Goal: Information Seeking & Learning: Learn about a topic

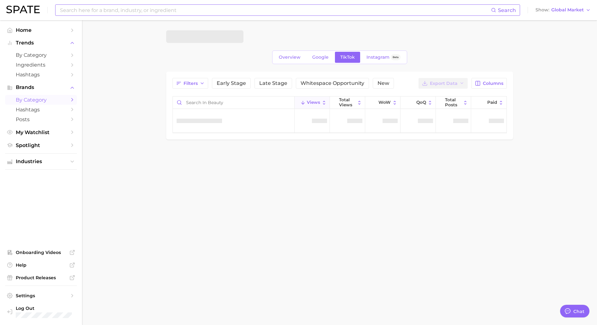
drag, startPoint x: 95, startPoint y: 11, endPoint x: 105, endPoint y: 13, distance: 9.6
click at [95, 11] on input at bounding box center [275, 10] width 432 height 11
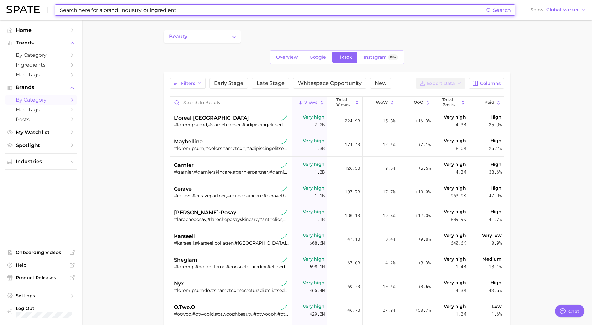
type textarea "x"
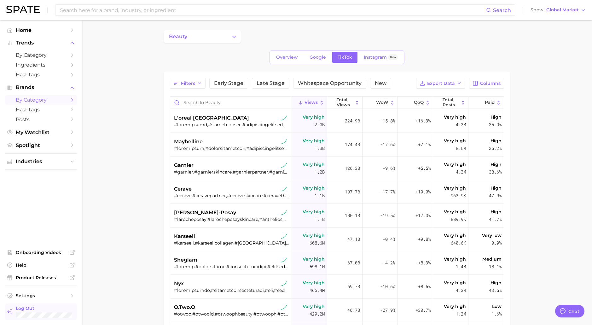
drag, startPoint x: 97, startPoint y: 185, endPoint x: 55, endPoint y: 308, distance: 130.2
click at [97, 185] on main "beauty Overview Google TikTok Instagram Beta Filters Early Stage Late Stage Whi…" at bounding box center [337, 239] width 510 height 439
click at [106, 231] on main "beauty Overview Google TikTok Instagram Beta Filters Early Stage Late Stage Whi…" at bounding box center [337, 239] width 510 height 439
click at [197, 100] on input "Search in beauty" at bounding box center [230, 103] width 121 height 12
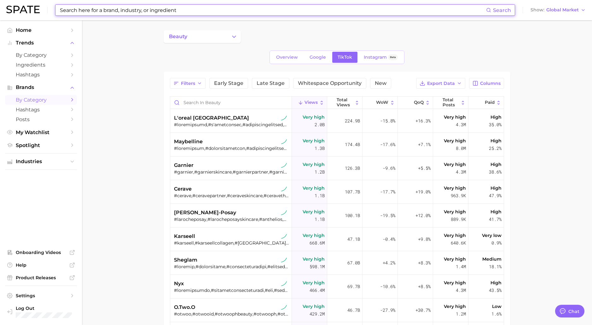
click at [83, 9] on input at bounding box center [272, 10] width 427 height 11
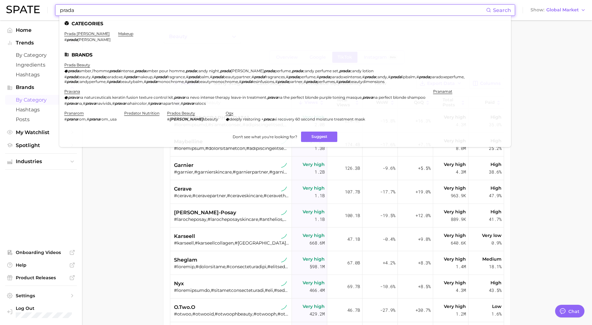
type input "prada"
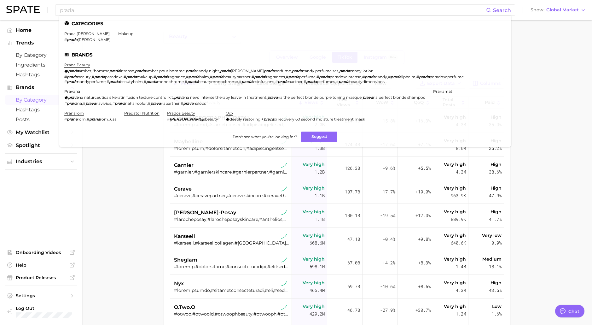
drag, startPoint x: 138, startPoint y: 189, endPoint x: 159, endPoint y: 143, distance: 50.2
click at [138, 188] on main "beauty Overview Google TikTok Instagram Beta Filters Early Stage Late Stage Whi…" at bounding box center [337, 239] width 510 height 439
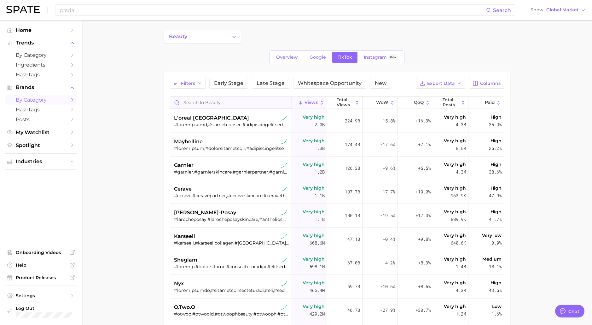
click at [205, 100] on input "Search in beauty" at bounding box center [230, 103] width 121 height 12
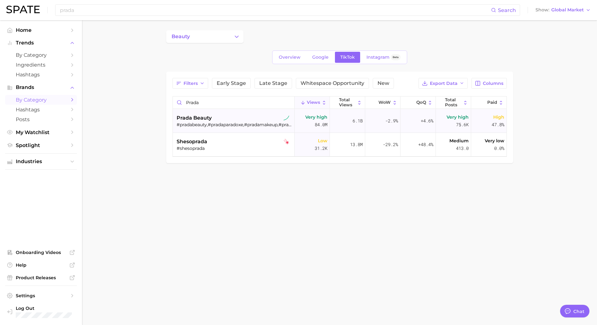
click at [232, 120] on div "prada beauty" at bounding box center [234, 118] width 115 height 8
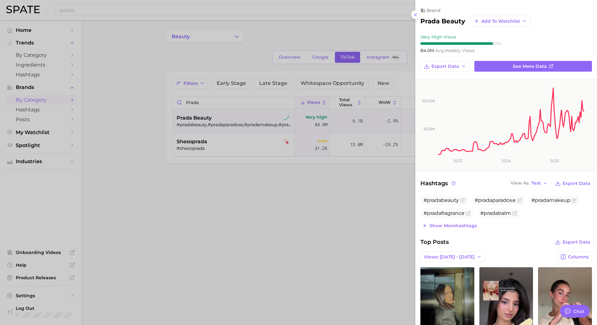
click at [328, 188] on div at bounding box center [298, 162] width 597 height 325
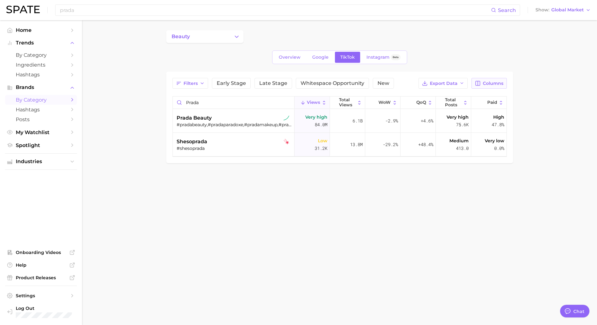
click at [494, 83] on span "Columns" at bounding box center [493, 83] width 21 height 5
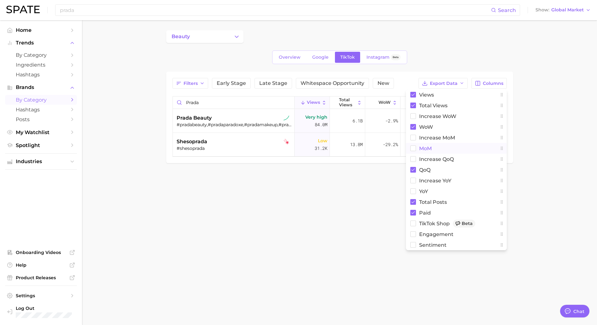
click at [411, 148] on rect at bounding box center [412, 148] width 5 height 5
click at [348, 251] on body "prada Search Show Global Market Home Trends by Category Ingredients Hashtags Br…" at bounding box center [298, 162] width 597 height 325
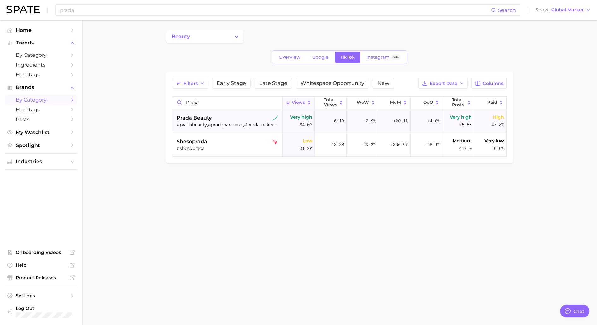
click at [256, 118] on div "prada beauty" at bounding box center [229, 118] width 104 height 8
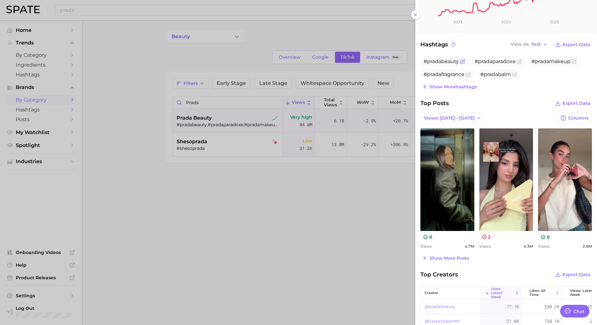
scroll to position [158, 0]
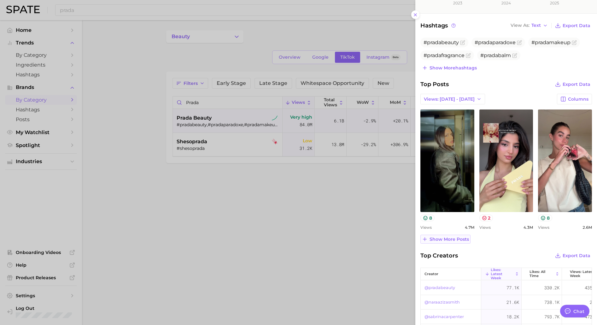
click at [433, 238] on span "Show more posts" at bounding box center [449, 239] width 39 height 5
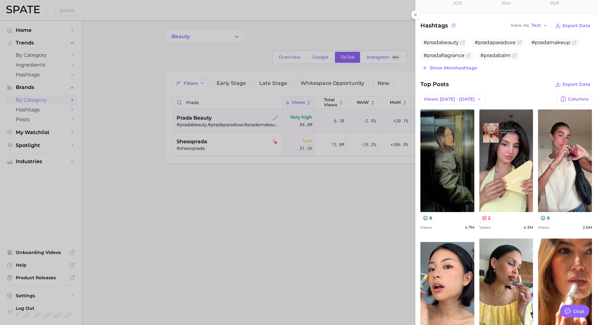
scroll to position [252, 0]
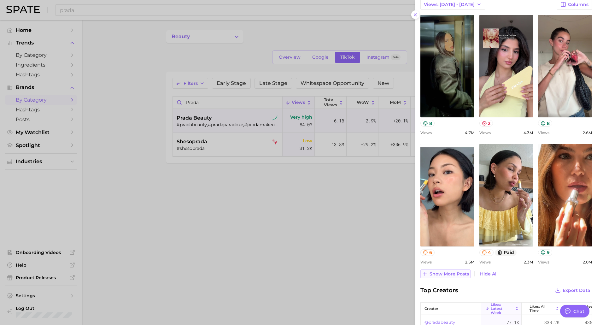
click at [443, 272] on span "Show more posts" at bounding box center [449, 273] width 39 height 5
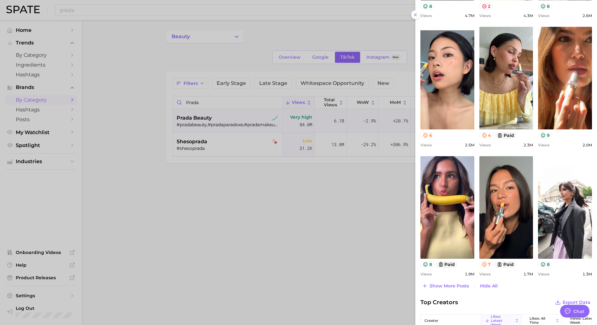
scroll to position [378, 0]
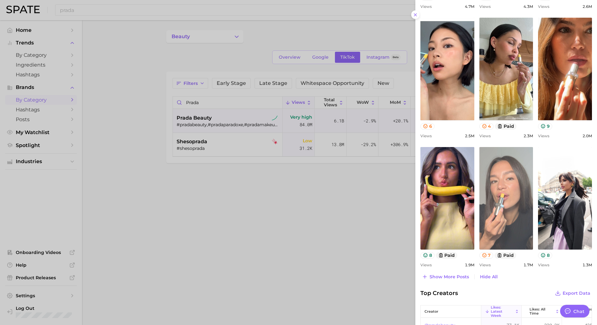
drag, startPoint x: 502, startPoint y: 62, endPoint x: 504, endPoint y: 179, distance: 117.0
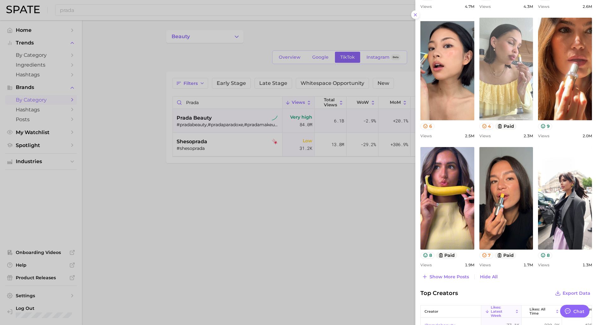
drag, startPoint x: 504, startPoint y: 179, endPoint x: 499, endPoint y: 64, distance: 114.9
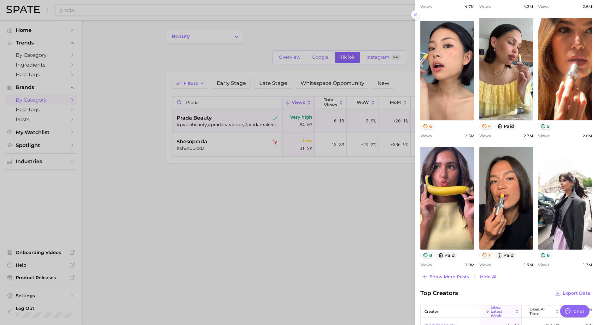
drag, startPoint x: 206, startPoint y: 105, endPoint x: 201, endPoint y: 102, distance: 5.7
click at [206, 104] on div at bounding box center [298, 162] width 597 height 325
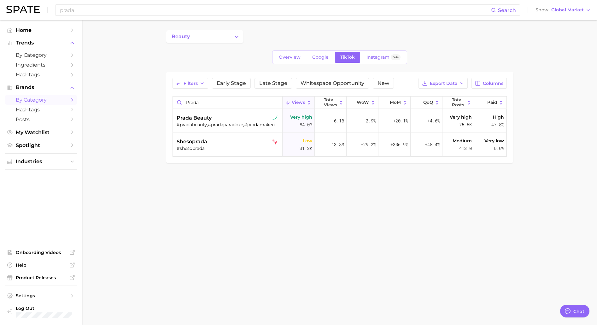
drag, startPoint x: 201, startPoint y: 102, endPoint x: 167, endPoint y: 98, distance: 34.8
click at [324, 186] on main "beauty Overview Google TikTok Instagram Beta Filters Early Stage Late Stage Whi…" at bounding box center [339, 107] width 515 height 174
click at [204, 104] on input "prada" at bounding box center [228, 103] width 110 height 12
drag, startPoint x: 200, startPoint y: 103, endPoint x: 175, endPoint y: 100, distance: 25.4
click at [175, 100] on input "prada" at bounding box center [228, 103] width 110 height 12
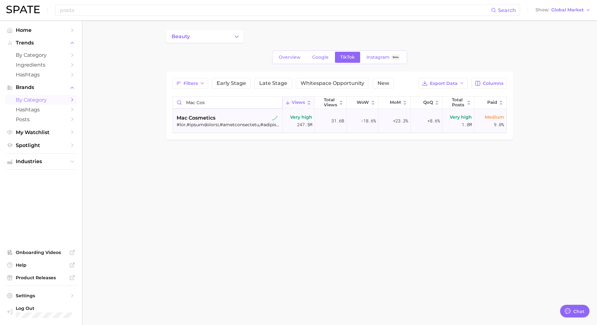
type input "mac cos"
click at [237, 117] on div "mac cosmetics" at bounding box center [229, 118] width 104 height 8
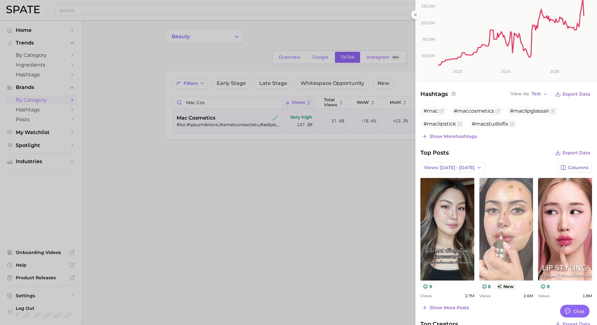
scroll to position [95, 0]
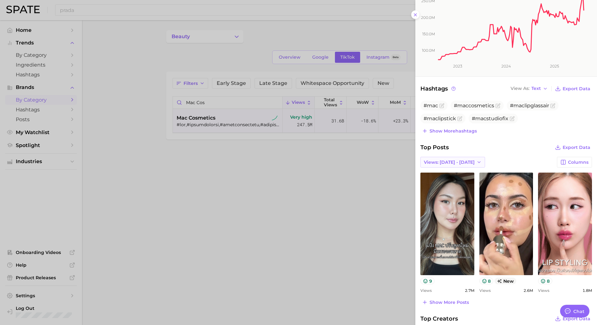
click at [452, 160] on span "Views: [DATE] - [DATE]" at bounding box center [449, 162] width 51 height 5
click at [458, 186] on span "Views: [DATE] - [DATE]" at bounding box center [449, 185] width 51 height 5
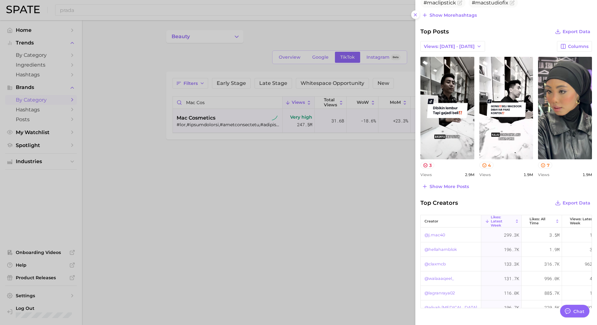
scroll to position [0, 0]
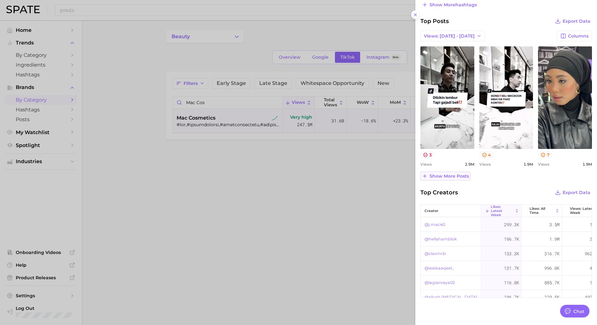
click at [445, 175] on span "Show more posts" at bounding box center [449, 175] width 39 height 5
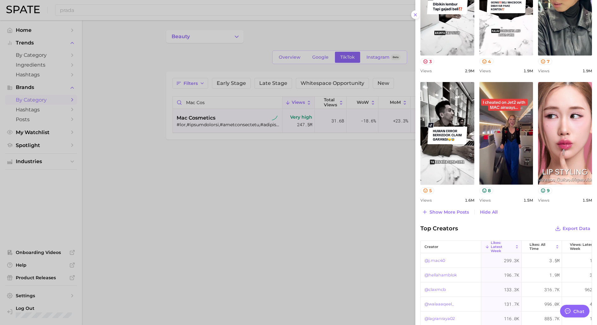
scroll to position [315, 0]
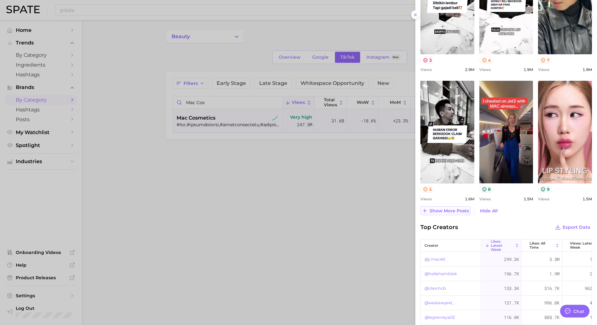
click at [447, 211] on span "Show more posts" at bounding box center [449, 210] width 39 height 5
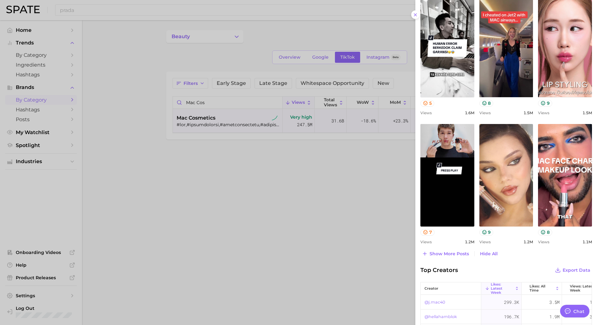
scroll to position [410, 0]
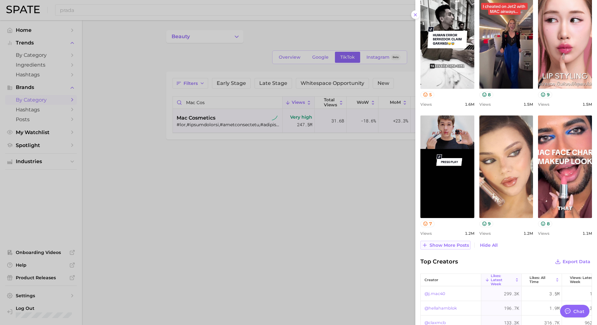
click at [443, 245] on span "Show more posts" at bounding box center [449, 245] width 39 height 5
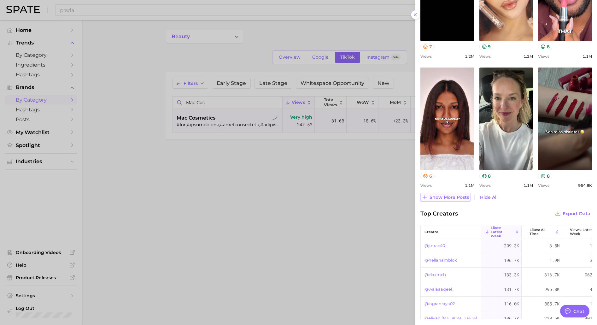
scroll to position [599, 0]
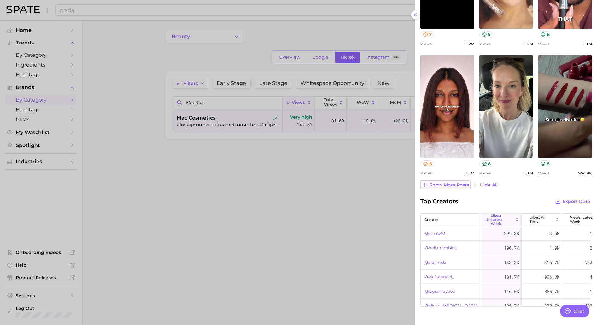
click at [449, 186] on span "Show more posts" at bounding box center [449, 184] width 39 height 5
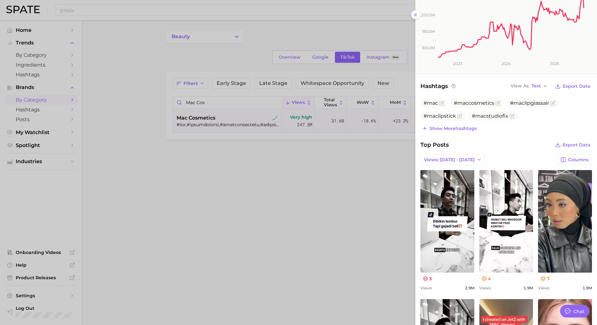
scroll to position [95, 0]
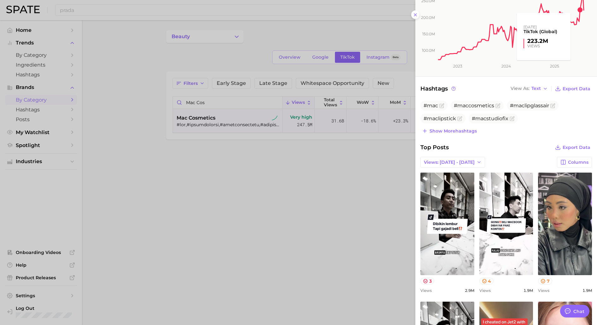
click at [580, 11] on rect at bounding box center [510, 23] width 147 height 76
click at [448, 161] on span "Views: [DATE] - [DATE]" at bounding box center [449, 162] width 51 height 5
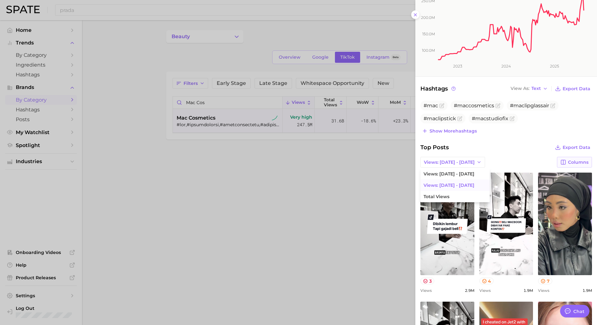
click at [566, 165] on button "Columns" at bounding box center [574, 162] width 35 height 11
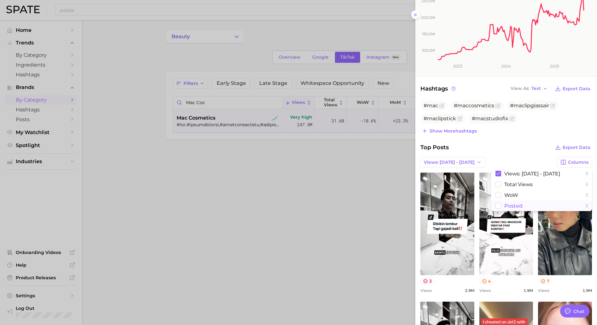
click at [539, 203] on button "Posted" at bounding box center [541, 205] width 101 height 11
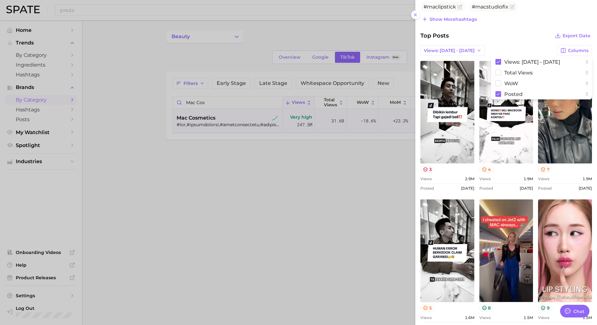
scroll to position [252, 0]
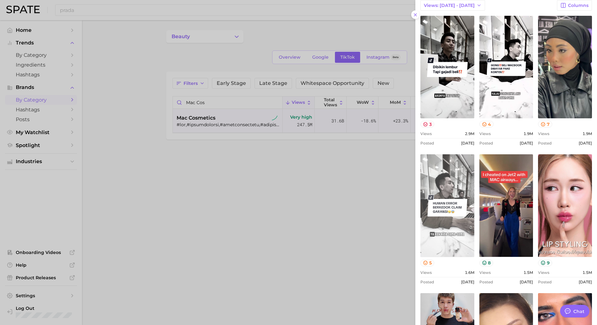
scroll to position [0, 0]
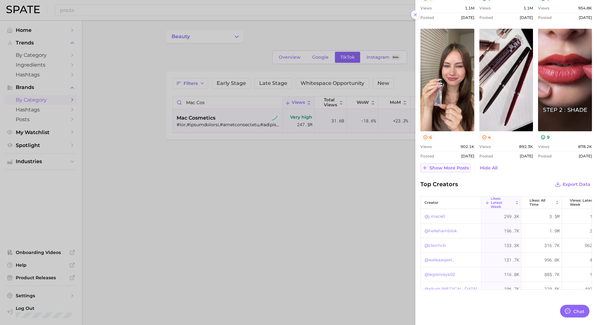
click at [452, 166] on span "Show more posts" at bounding box center [449, 167] width 39 height 5
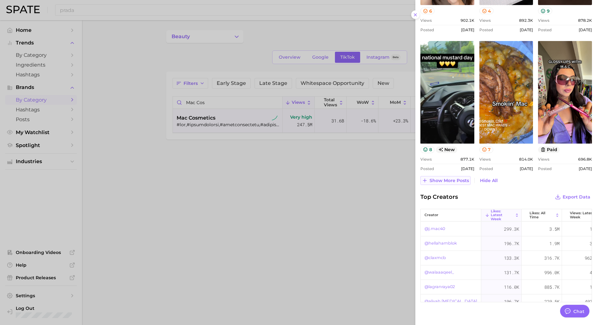
click at [443, 180] on span "Show more posts" at bounding box center [449, 180] width 39 height 5
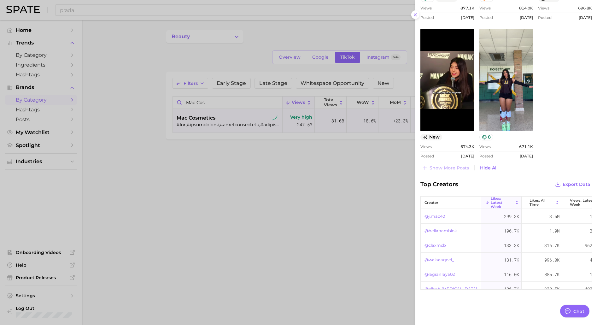
click at [514, 205] on button "Likes: Latest Week" at bounding box center [501, 202] width 40 height 12
click at [513, 202] on span "Likes: Latest Week" at bounding box center [502, 202] width 23 height 12
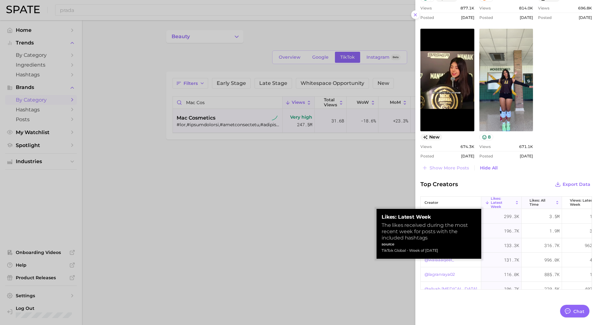
click at [534, 202] on span "Likes: All Time" at bounding box center [542, 202] width 24 height 8
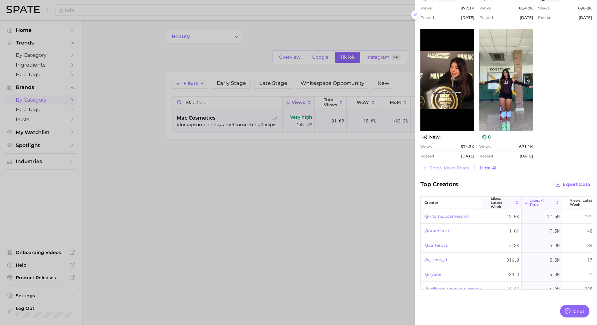
click at [515, 207] on button "Likes: Latest Week" at bounding box center [501, 202] width 40 height 12
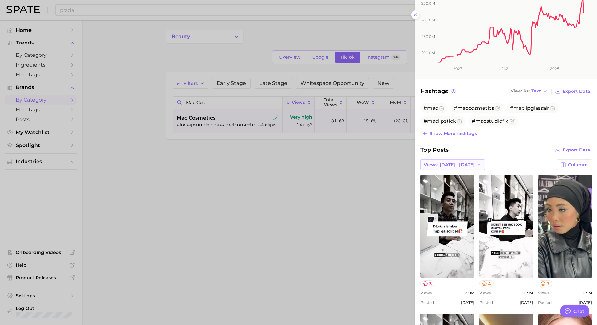
click at [458, 162] on span "Views: [DATE] - [DATE]" at bounding box center [449, 164] width 51 height 5
click at [457, 199] on button "Total Views" at bounding box center [454, 198] width 69 height 11
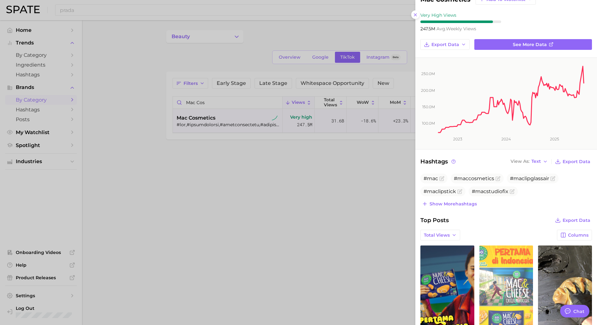
scroll to position [32, 0]
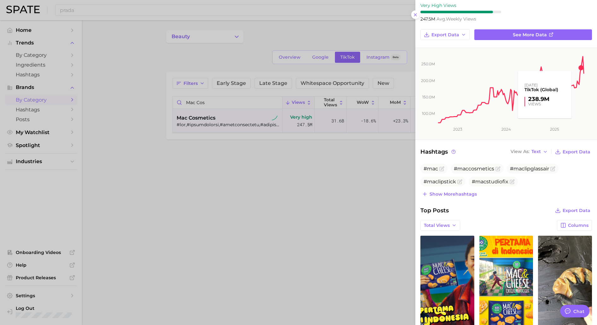
click at [582, 68] on rect at bounding box center [510, 86] width 147 height 76
drag, startPoint x: 579, startPoint y: 68, endPoint x: 583, endPoint y: 70, distance: 4.5
click at [583, 70] on rect at bounding box center [510, 86] width 147 height 76
click at [582, 69] on rect at bounding box center [510, 86] width 147 height 76
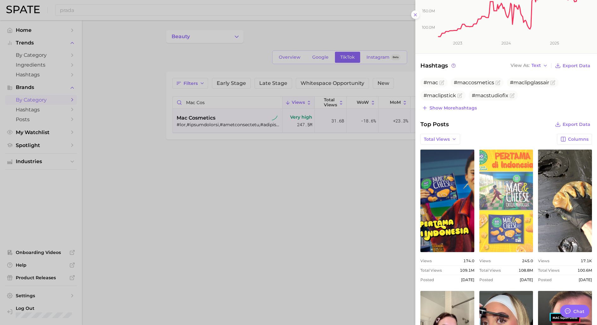
scroll to position [126, 0]
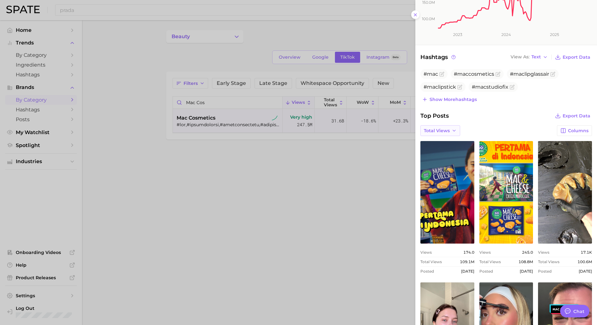
click at [440, 133] on span "Total Views" at bounding box center [437, 130] width 26 height 5
click at [440, 144] on span "Views: [DATE] - [DATE]" at bounding box center [449, 142] width 51 height 5
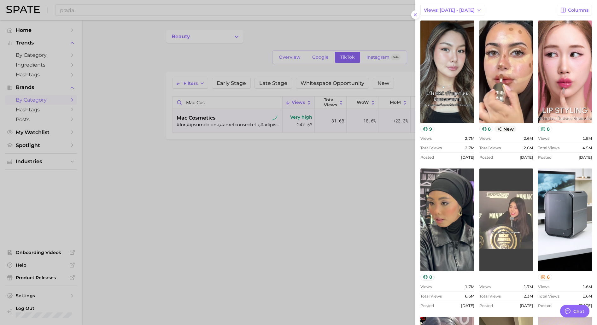
scroll to position [252, 0]
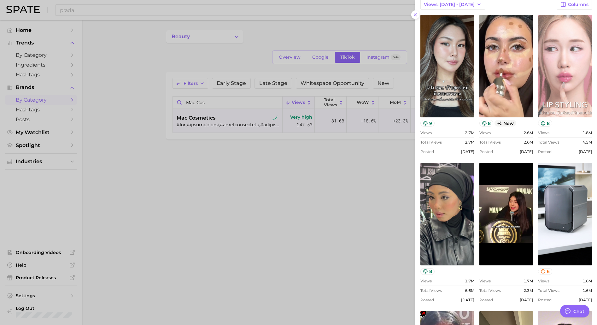
drag, startPoint x: 580, startPoint y: 62, endPoint x: 560, endPoint y: 53, distance: 21.6
click at [560, 53] on link "view post on TikTok" at bounding box center [565, 66] width 54 height 103
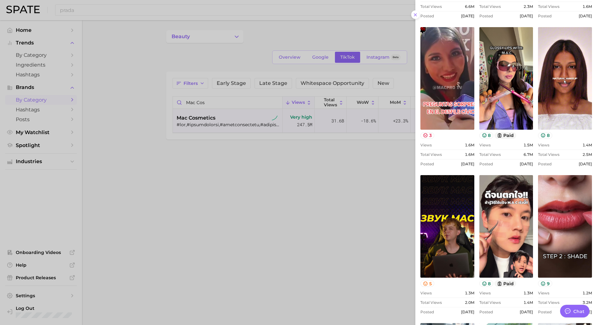
scroll to position [442, 0]
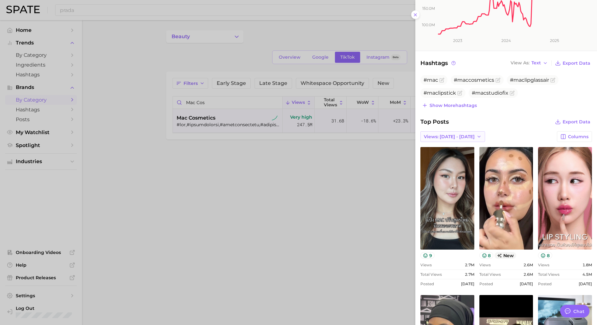
click at [453, 137] on span "Views: [DATE] - [DATE]" at bounding box center [449, 136] width 51 height 5
click at [450, 147] on span "Views: [DATE] - [DATE]" at bounding box center [449, 148] width 51 height 5
click at [571, 138] on span "Columns" at bounding box center [578, 136] width 21 height 5
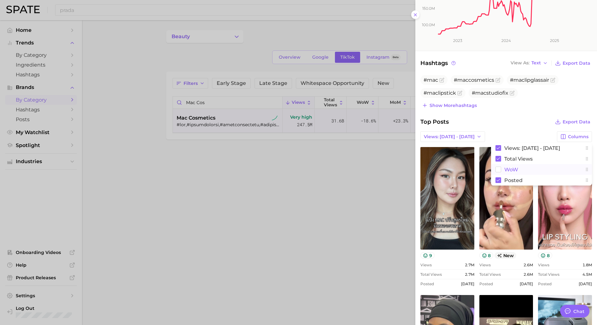
click at [525, 173] on button "WoW" at bounding box center [541, 169] width 101 height 11
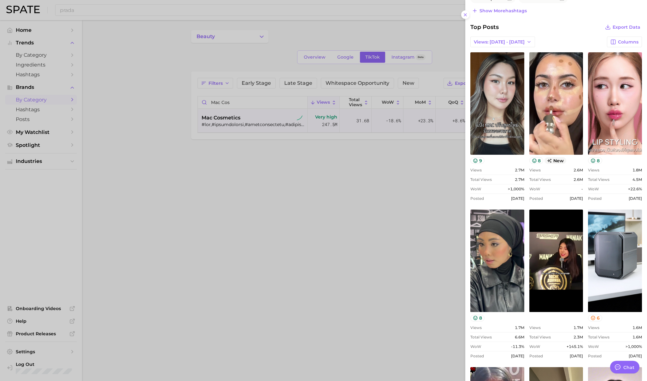
type textarea "x"
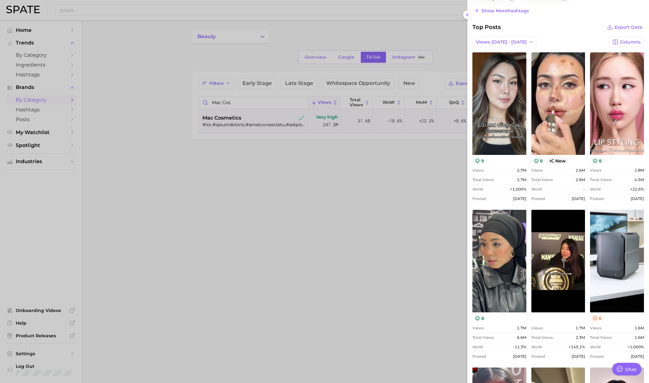
click at [236, 223] on div at bounding box center [324, 191] width 649 height 383
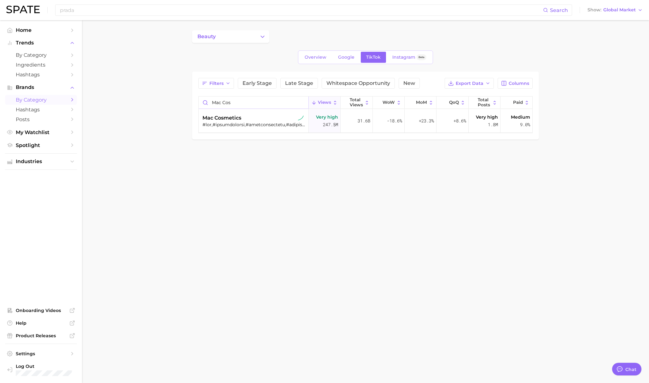
drag, startPoint x: 233, startPoint y: 101, endPoint x: 162, endPoint y: 89, distance: 72.6
click at [173, 97] on main "beauty Overview Google TikTok Instagram Beta Filters Early Stage Late Stage Whi…" at bounding box center [365, 95] width 567 height 151
type input "benefit"
click at [244, 118] on span "benefit cosmetics" at bounding box center [225, 118] width 47 height 8
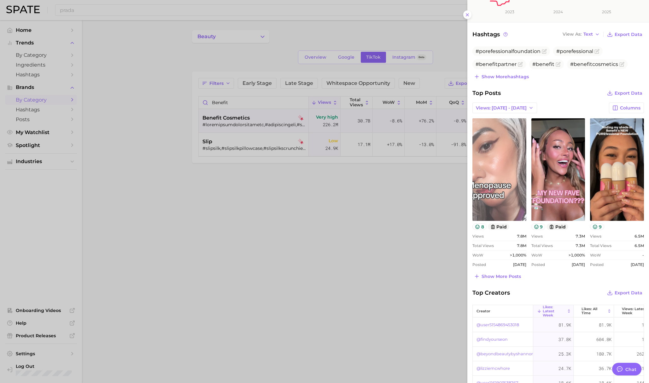
scroll to position [158, 0]
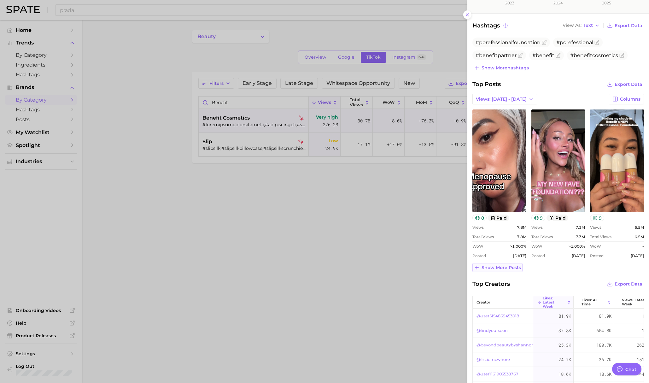
click at [494, 269] on span "Show more posts" at bounding box center [501, 267] width 39 height 5
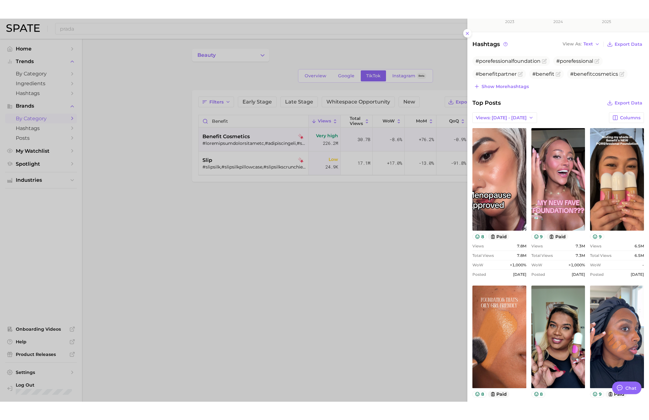
scroll to position [284, 0]
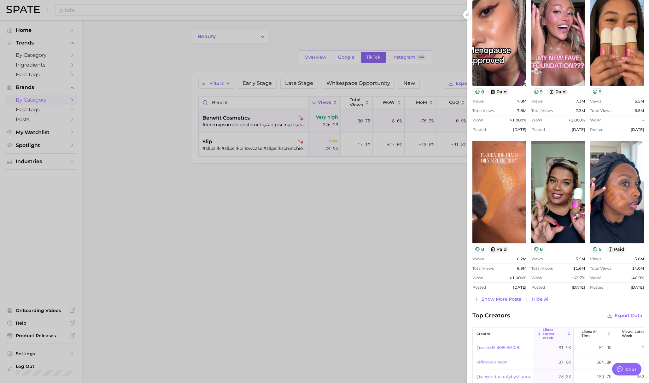
drag, startPoint x: 537, startPoint y: 26, endPoint x: 525, endPoint y: 138, distance: 113.3
click at [525, 138] on div "view post on TikTok 8 paid Views 7.8m Total Views 7.8m WoW >1,000% Posted [DATE…" at bounding box center [558, 136] width 172 height 306
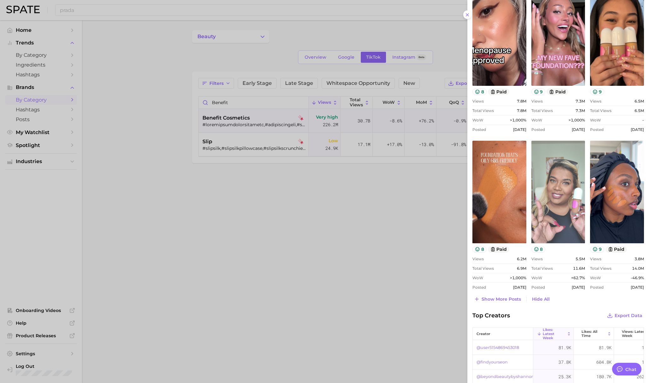
click at [553, 213] on link "view post on TikTok" at bounding box center [558, 192] width 54 height 103
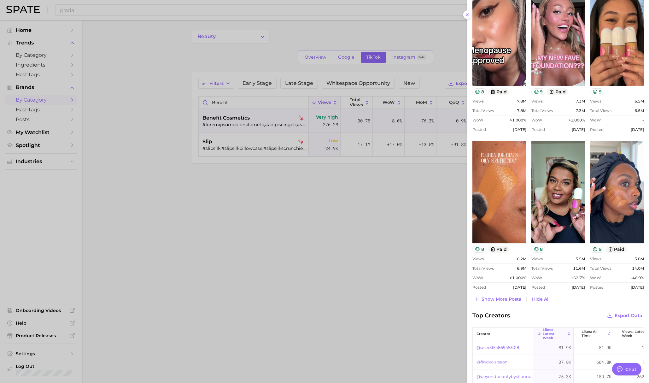
type textarea "x"
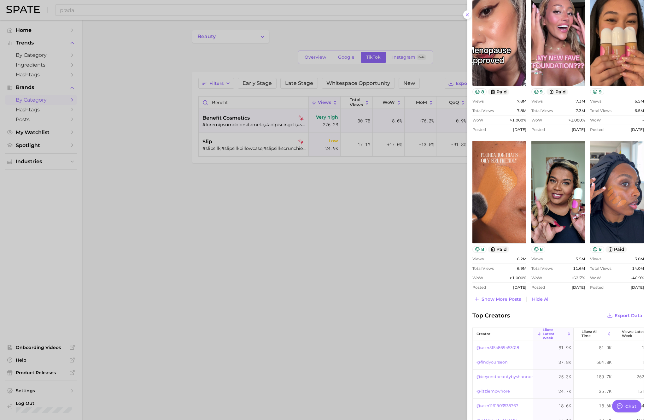
drag, startPoint x: 161, startPoint y: 166, endPoint x: 185, endPoint y: 138, distance: 36.7
click at [164, 162] on div at bounding box center [324, 210] width 649 height 420
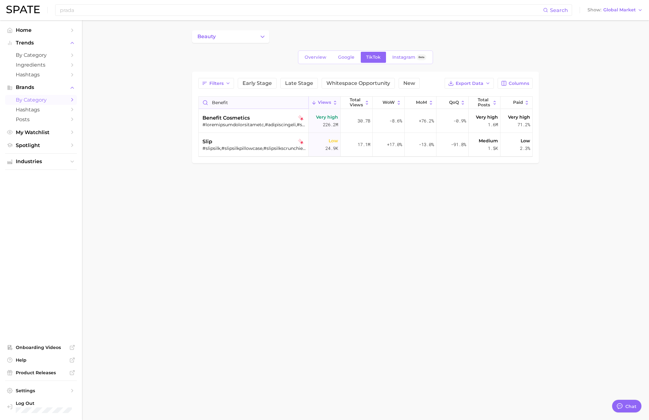
click at [225, 96] on div "Filters Early Stage Late Stage Whitespace Opportunity New Export Data Columns b…" at bounding box center [365, 117] width 334 height 79
drag, startPoint x: 214, startPoint y: 104, endPoint x: 186, endPoint y: 89, distance: 31.9
click at [188, 99] on main "beauty Overview Google TikTok Instagram Beta Filters Early Stage Late Stage Whi…" at bounding box center [365, 107] width 567 height 174
click at [256, 125] on div at bounding box center [254, 125] width 104 height 6
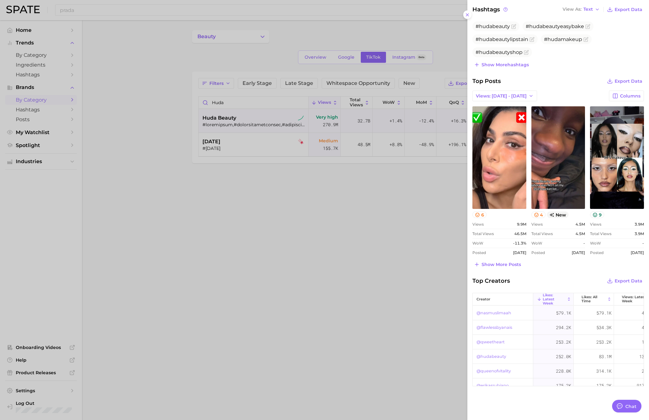
scroll to position [175, 0]
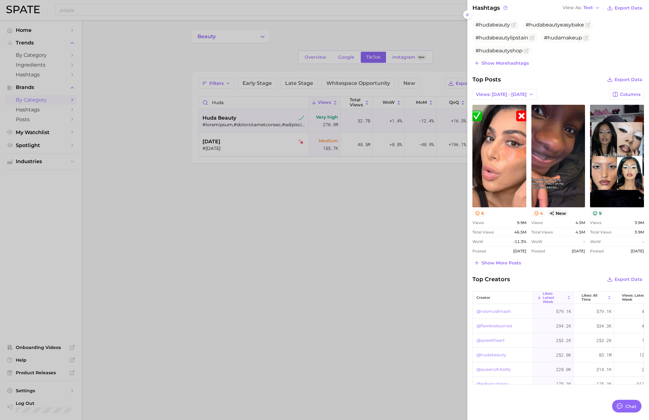
click at [499, 277] on span "Top Creators" at bounding box center [491, 279] width 38 height 9
click at [488, 265] on span "Show more posts" at bounding box center [501, 262] width 39 height 5
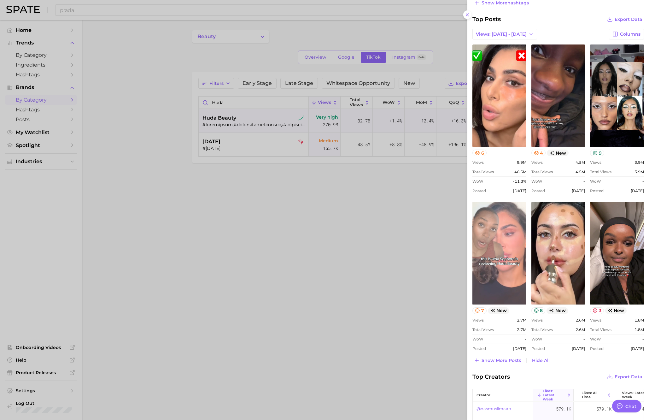
scroll to position [270, 0]
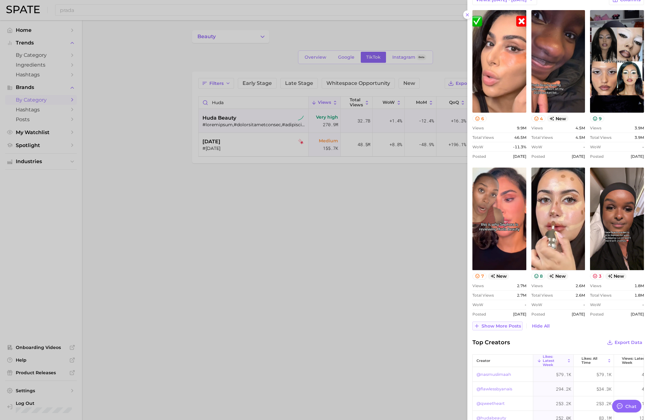
click at [501, 325] on span "Show more posts" at bounding box center [501, 325] width 39 height 5
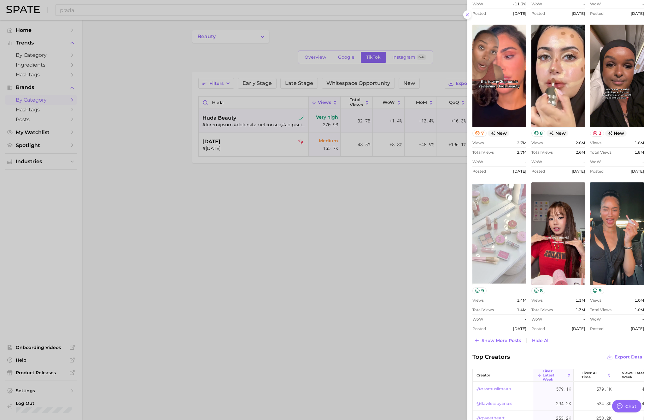
scroll to position [490, 0]
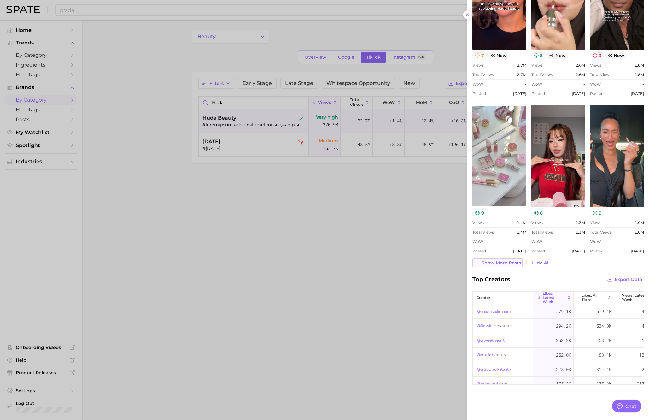
click at [491, 262] on span "Show more posts" at bounding box center [501, 262] width 39 height 5
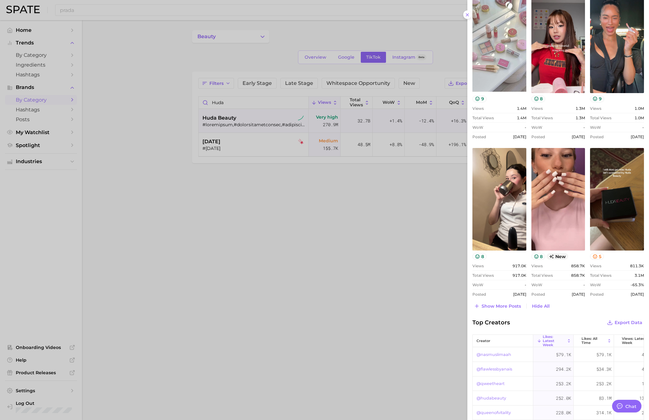
scroll to position [648, 0]
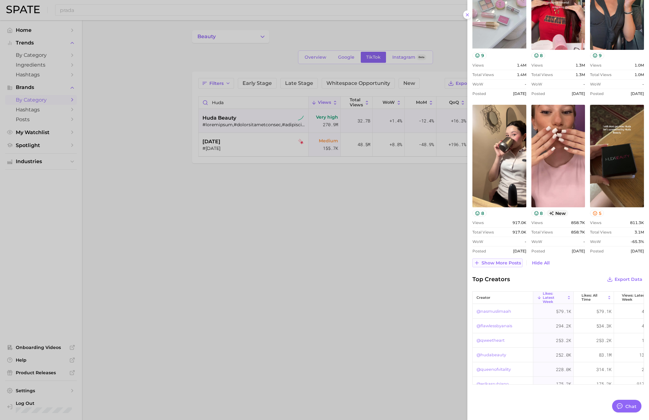
click at [504, 262] on span "Show more posts" at bounding box center [501, 262] width 39 height 5
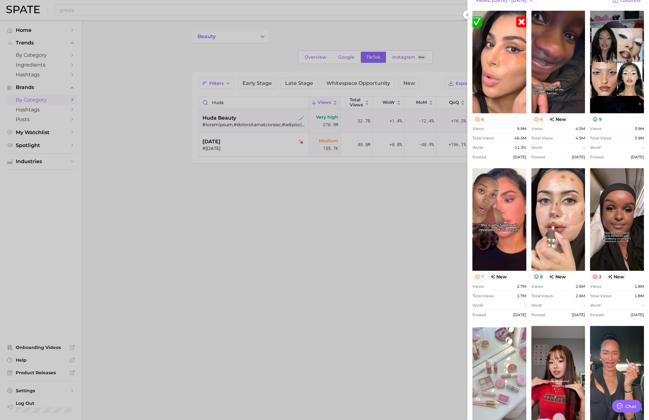
scroll to position [143, 0]
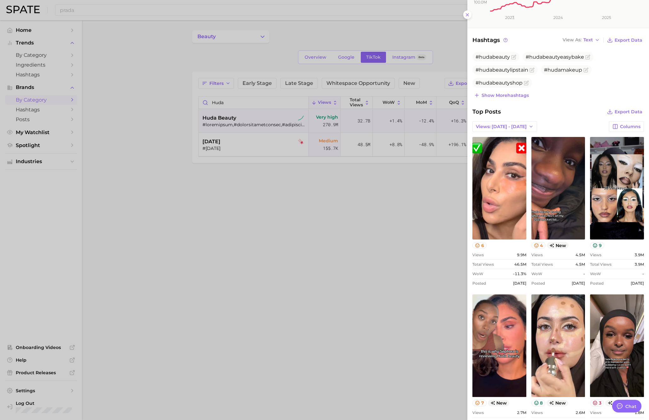
click at [228, 249] on div at bounding box center [324, 210] width 649 height 420
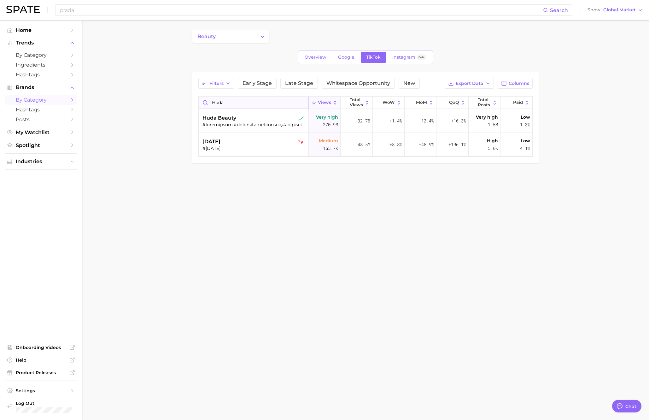
drag, startPoint x: 233, startPoint y: 105, endPoint x: 199, endPoint y: 99, distance: 34.8
click at [200, 100] on input "huda" at bounding box center [254, 103] width 110 height 12
type input "benefit"
click at [225, 118] on span "benefit cosmetics" at bounding box center [225, 118] width 47 height 8
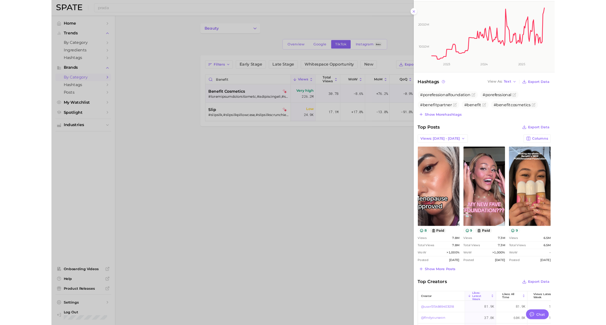
scroll to position [158, 0]
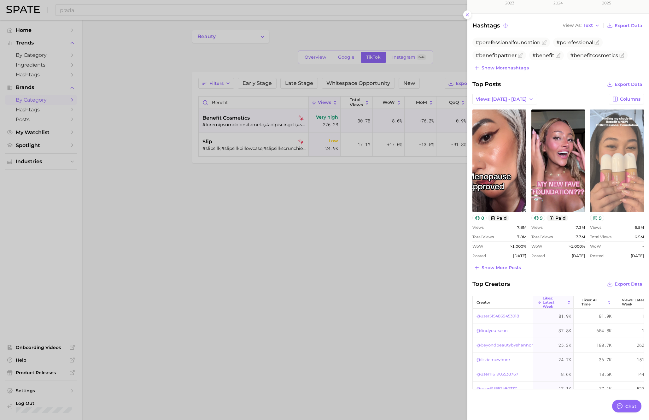
click at [597, 166] on link "view post on TikTok" at bounding box center [617, 160] width 54 height 103
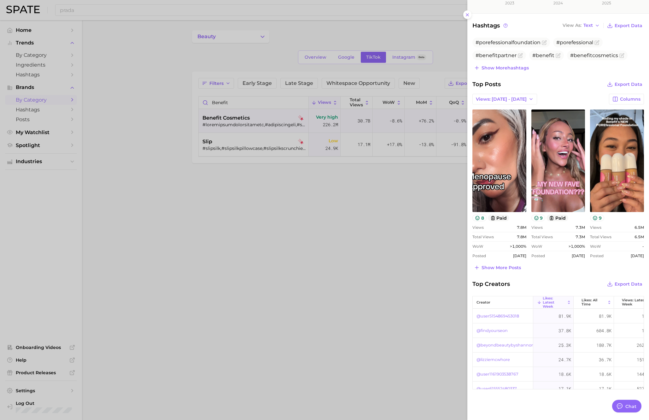
type textarea "x"
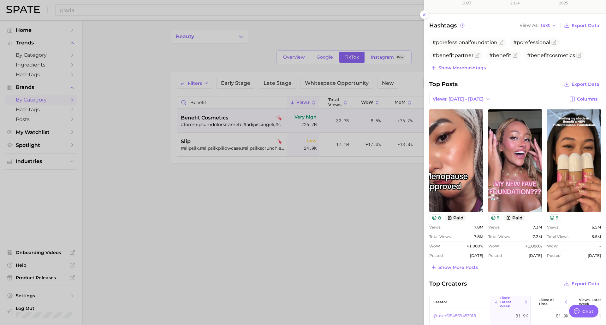
click at [183, 101] on div at bounding box center [303, 162] width 606 height 325
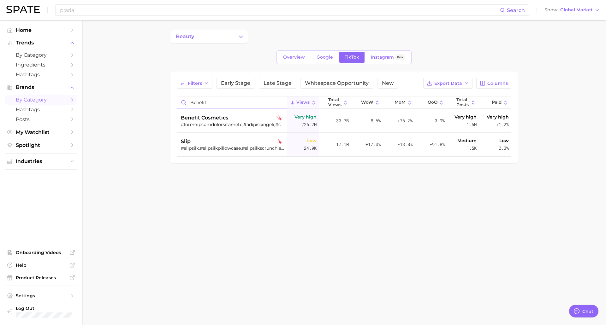
drag, startPoint x: 217, startPoint y: 101, endPoint x: 153, endPoint y: 96, distance: 64.9
click at [154, 97] on main "beauty Overview Google TikTok Instagram Beta Filters Early Stage Late Stage Whi…" at bounding box center [344, 107] width 524 height 174
click at [228, 114] on div "prada beauty #pradabeauty,#pradaparadoxe,#pradamakeup,#pradafragrance,#pradabal…" at bounding box center [233, 121] width 104 height 24
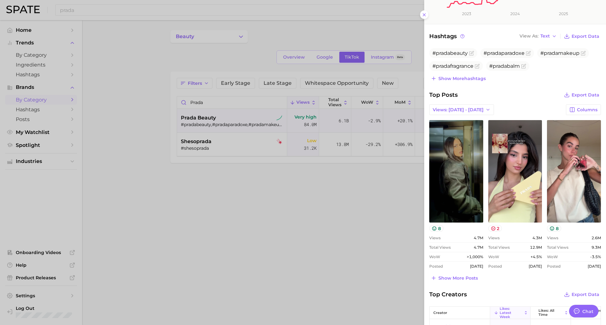
scroll to position [158, 0]
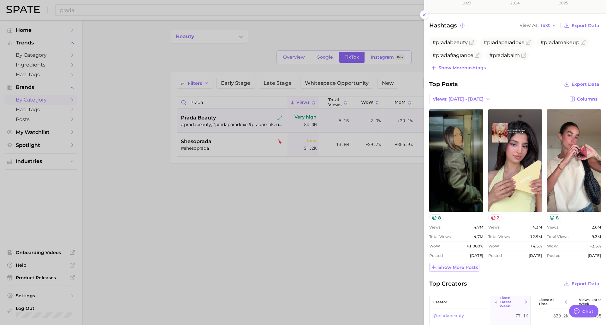
click at [450, 263] on button "Show more posts" at bounding box center [454, 267] width 50 height 9
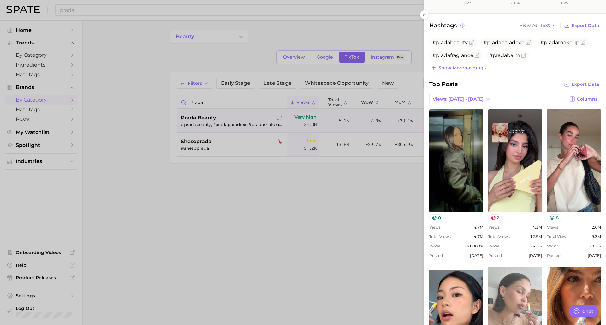
scroll to position [252, 0]
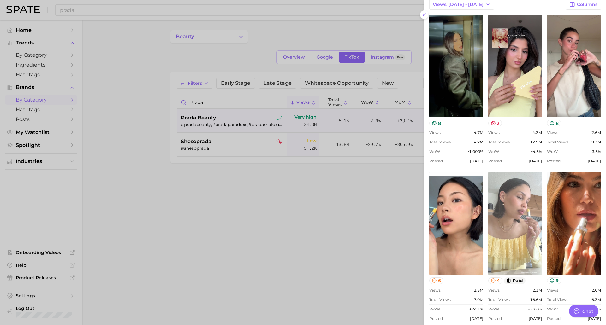
drag, startPoint x: 529, startPoint y: 196, endPoint x: 518, endPoint y: 180, distance: 19.2
click at [518, 180] on link "view post on TikTok" at bounding box center [515, 223] width 54 height 103
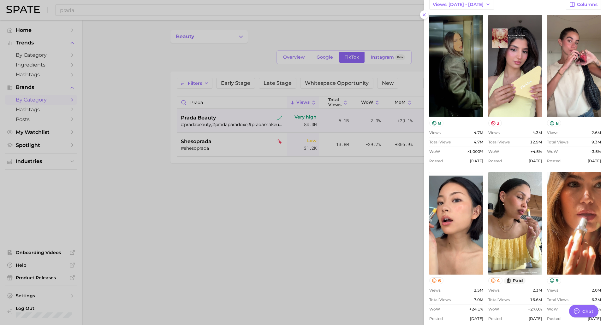
click at [200, 102] on div at bounding box center [303, 162] width 606 height 325
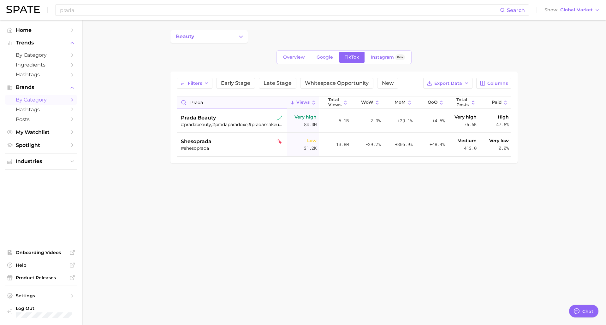
drag, startPoint x: 205, startPoint y: 102, endPoint x: 184, endPoint y: 100, distance: 21.8
click at [184, 100] on input "prada" at bounding box center [232, 103] width 110 height 12
click at [212, 108] on input "afnan" at bounding box center [232, 103] width 110 height 12
click at [210, 111] on div "afnan perfumes #afnan,#afnan9pm,#afnanperfumes,#afnan9amdive,#afnanperfume,#afn…" at bounding box center [233, 121] width 104 height 24
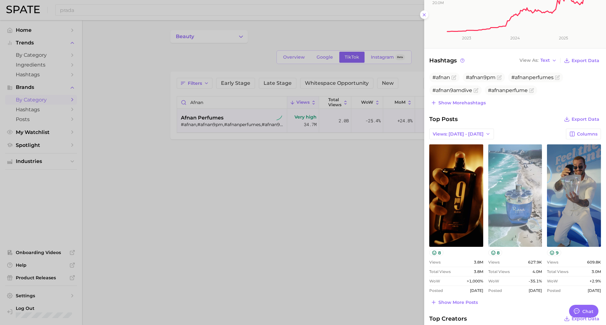
scroll to position [126, 0]
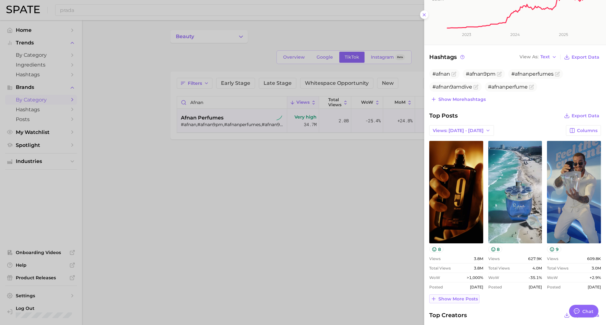
click at [452, 302] on span "Show more posts" at bounding box center [457, 298] width 39 height 5
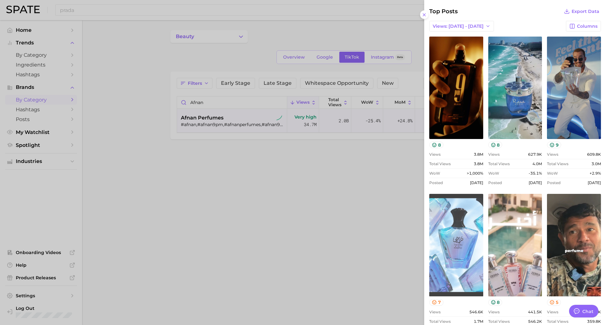
scroll to position [221, 0]
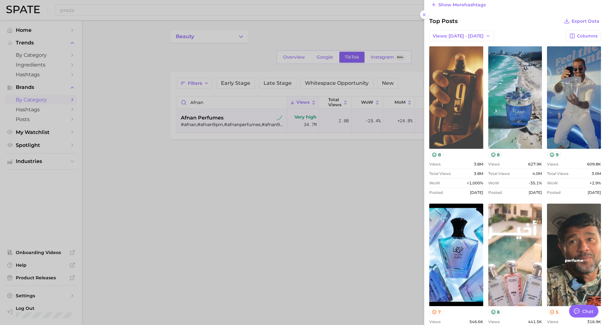
click at [454, 97] on link "view post on TikTok" at bounding box center [456, 97] width 54 height 103
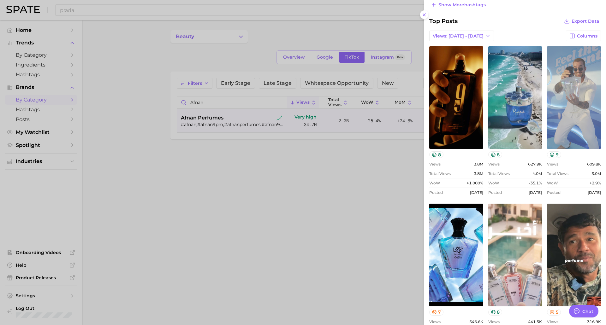
click at [565, 112] on link "view post on TikTok" at bounding box center [574, 97] width 54 height 103
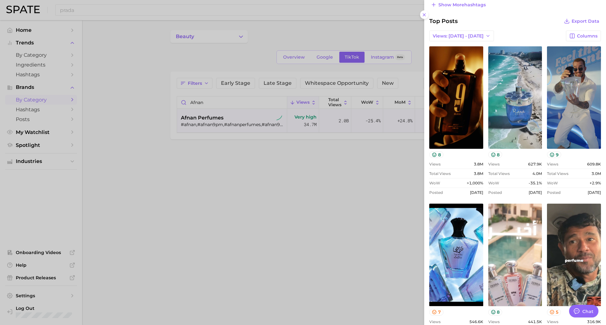
click at [209, 120] on div at bounding box center [303, 162] width 606 height 325
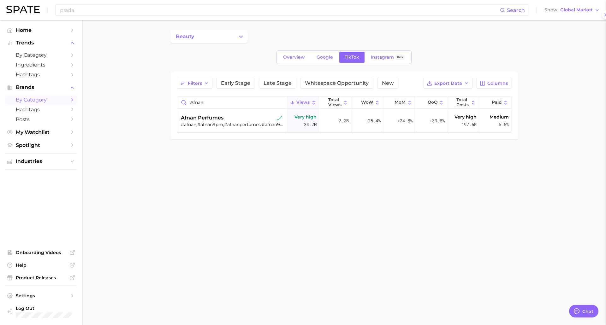
click at [202, 98] on div at bounding box center [303, 162] width 606 height 325
click at [201, 104] on input "afnan" at bounding box center [232, 103] width 110 height 12
click at [206, 124] on div at bounding box center [233, 125] width 104 height 6
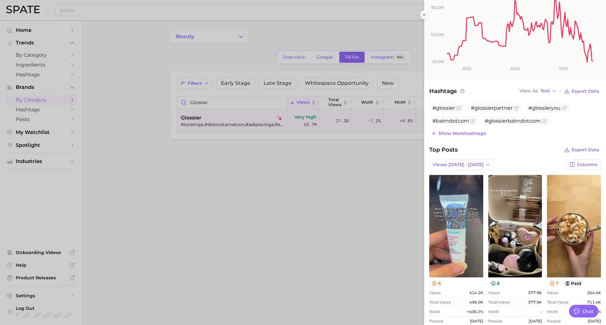
scroll to position [126, 0]
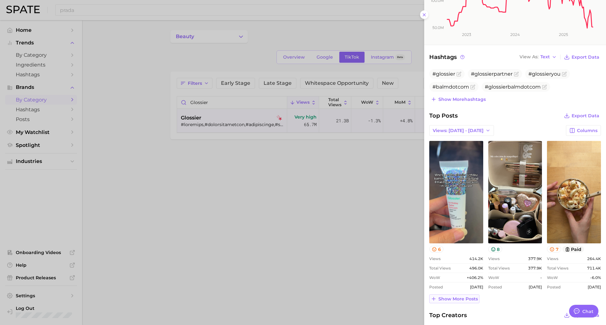
click at [452, 298] on span "Show more posts" at bounding box center [457, 298] width 39 height 5
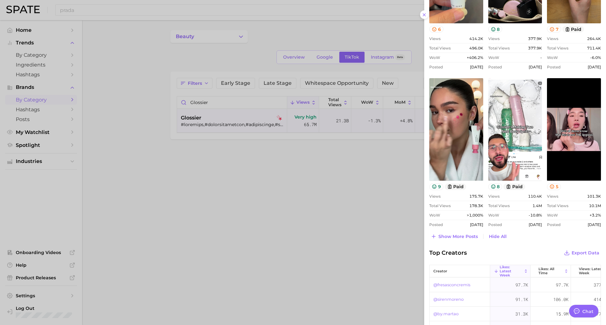
scroll to position [347, 0]
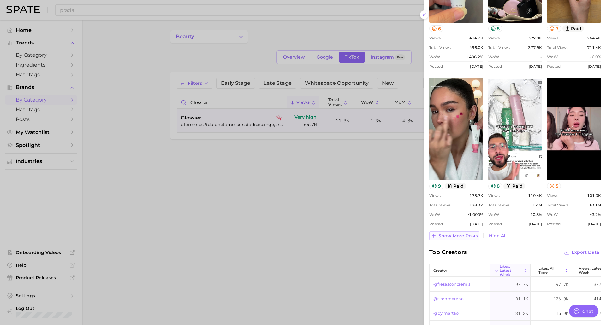
click at [453, 239] on button "Show more posts" at bounding box center [454, 236] width 50 height 9
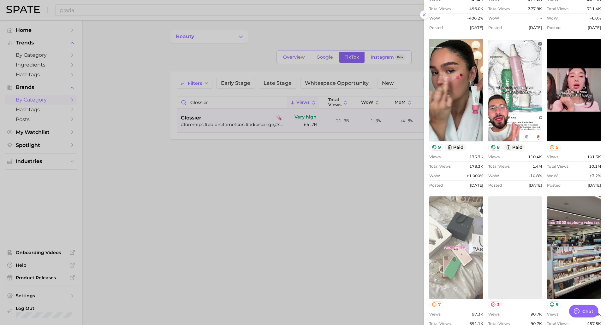
scroll to position [473, 0]
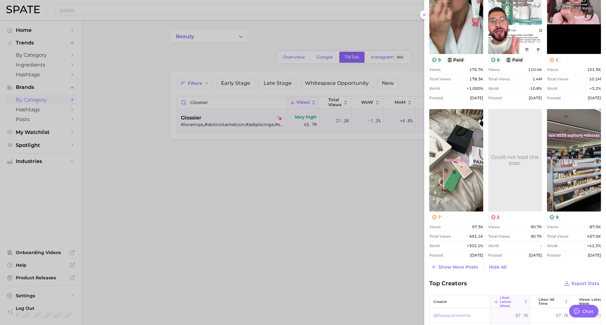
drag, startPoint x: 250, startPoint y: 143, endPoint x: 188, endPoint y: 92, distance: 80.0
click at [250, 143] on div at bounding box center [303, 162] width 606 height 325
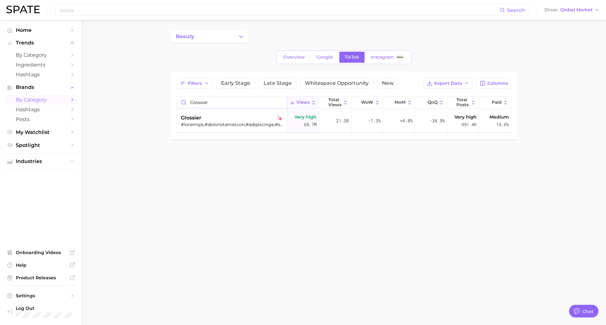
click at [198, 97] on input "glossier" at bounding box center [232, 103] width 110 height 12
click at [198, 102] on input "glossier" at bounding box center [232, 103] width 110 height 12
type input "[PERSON_NAME]"
click at [205, 114] on span "[PERSON_NAME] [GEOGRAPHIC_DATA]" at bounding box center [232, 118] width 102 height 8
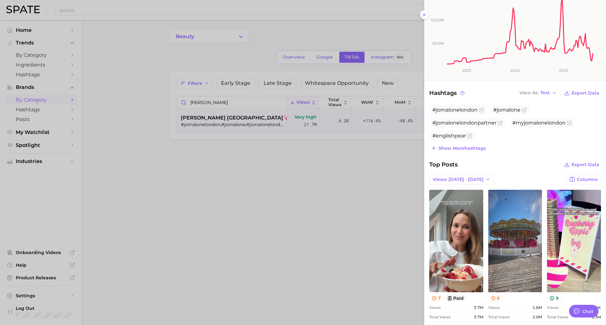
scroll to position [221, 0]
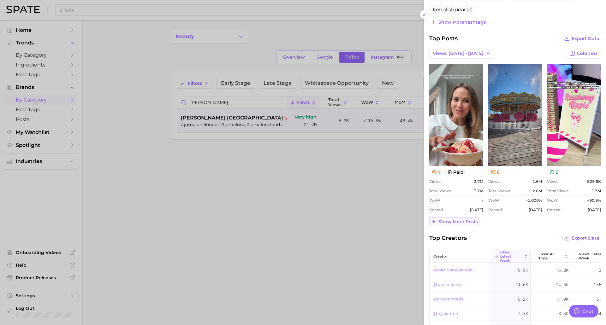
click at [443, 219] on span "Show more posts" at bounding box center [457, 221] width 39 height 5
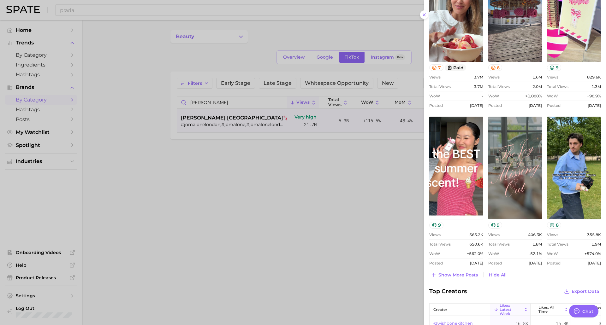
scroll to position [252, 0]
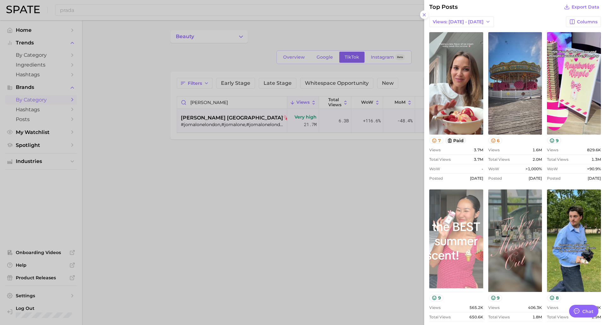
click at [448, 222] on link "view post on TikTok" at bounding box center [456, 241] width 54 height 103
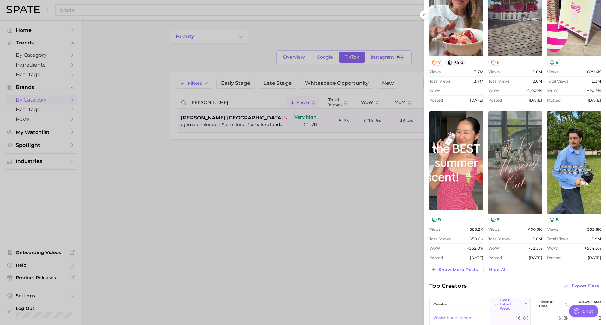
scroll to position [378, 0]
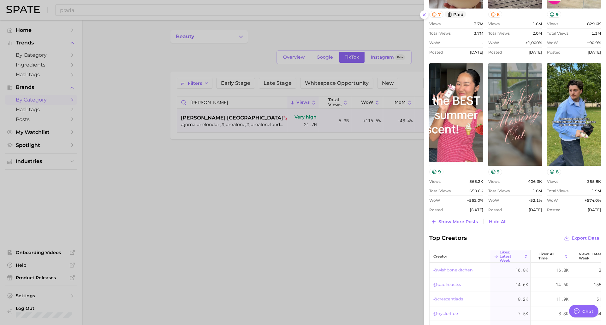
click at [463, 222] on div "brand [PERSON_NAME] london Add to Watchlist Very High Views 21.7m avg. weekly v…" at bounding box center [515, 0] width 182 height 757
click at [462, 221] on button "Show more posts" at bounding box center [454, 221] width 50 height 9
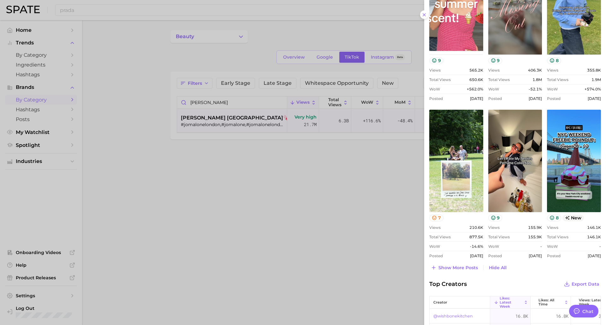
scroll to position [505, 0]
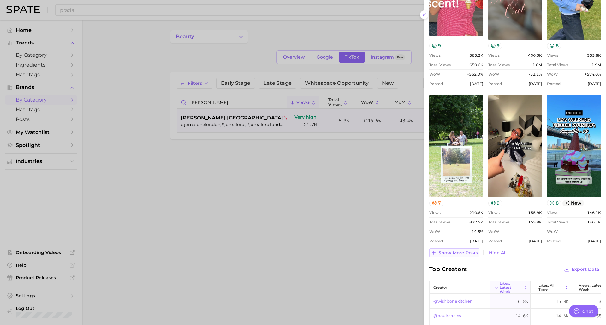
click at [450, 251] on span "Show more posts" at bounding box center [457, 252] width 39 height 5
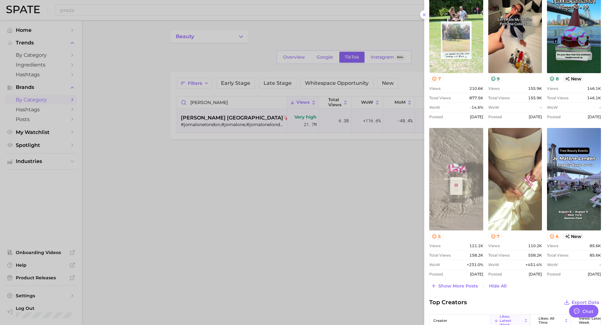
scroll to position [631, 0]
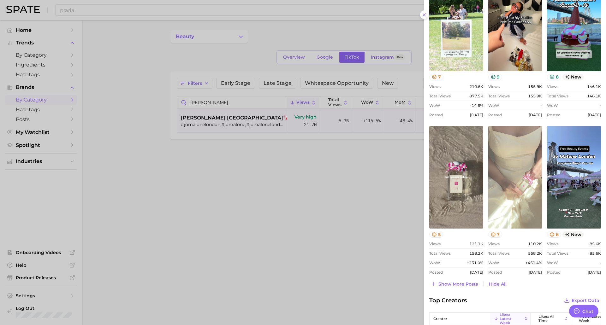
drag, startPoint x: 501, startPoint y: 173, endPoint x: 504, endPoint y: 149, distance: 23.9
click at [504, 149] on link "view post on TikTok" at bounding box center [515, 177] width 54 height 103
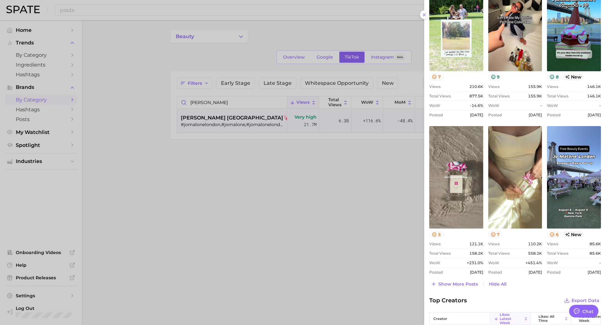
click at [325, 202] on div at bounding box center [303, 162] width 606 height 325
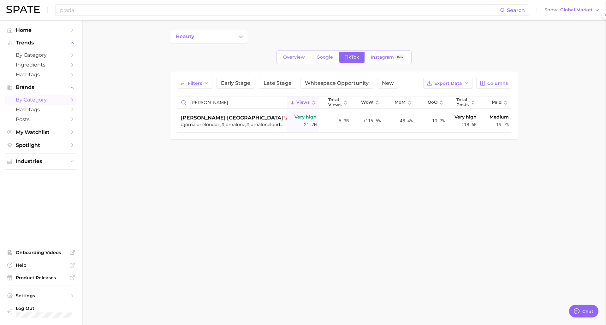
scroll to position [473, 0]
click at [244, 114] on div "[PERSON_NAME] [GEOGRAPHIC_DATA]" at bounding box center [233, 118] width 104 height 8
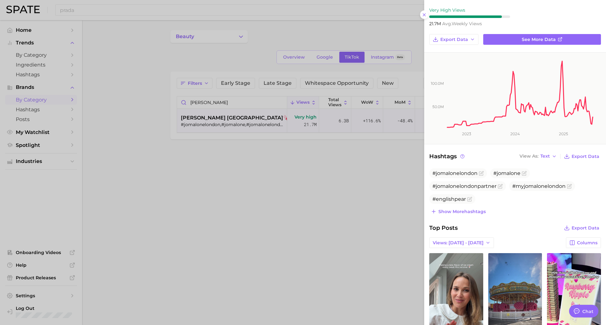
scroll to position [95, 0]
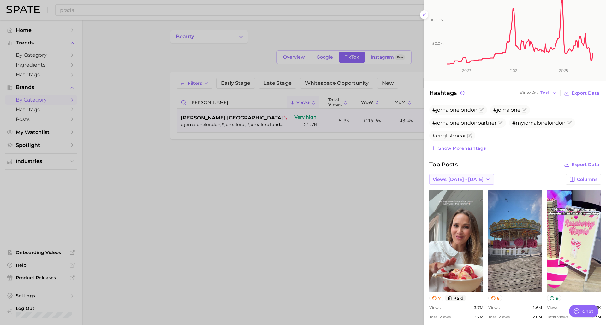
click at [444, 174] on button "Views: [DATE] - [DATE]" at bounding box center [461, 179] width 65 height 11
click at [455, 200] on span "Views: [DATE] - [DATE]" at bounding box center [457, 202] width 51 height 5
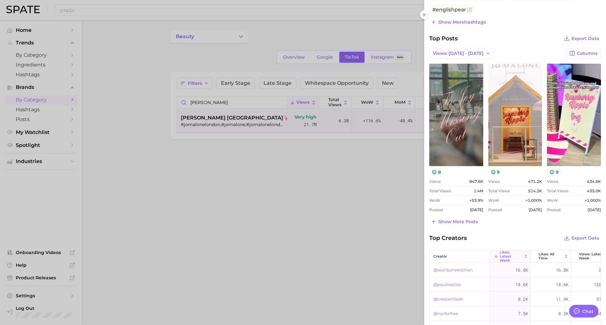
scroll to position [0, 0]
click at [460, 219] on span "Show more posts" at bounding box center [457, 221] width 39 height 5
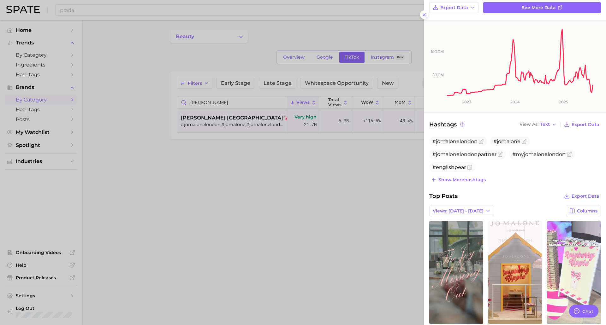
scroll to position [158, 0]
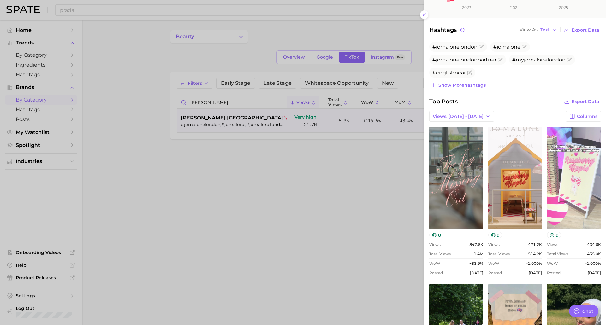
click at [560, 170] on link "view post on TikTok" at bounding box center [574, 178] width 54 height 103
